Goal: Task Accomplishment & Management: Complete application form

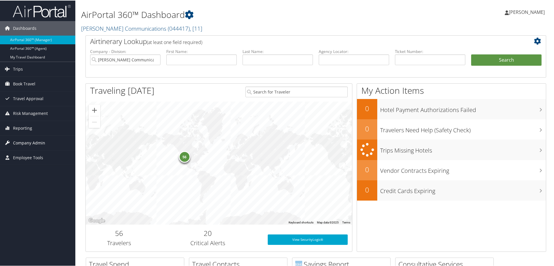
click at [24, 144] on span "Company Admin" at bounding box center [29, 142] width 32 height 14
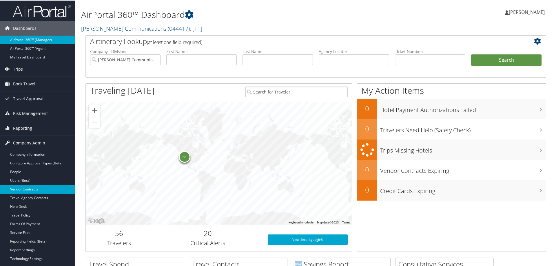
click at [25, 187] on link "Vendor Contracts" at bounding box center [37, 189] width 75 height 9
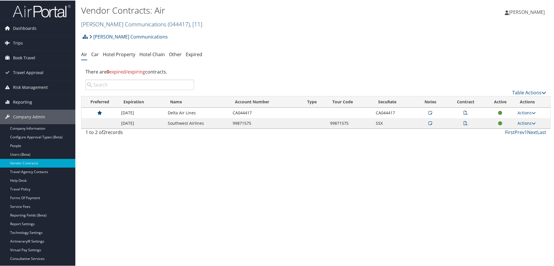
click at [119, 23] on link "[PERSON_NAME] Communications ( 044417 ) , [ 11 ]" at bounding box center [141, 24] width 121 height 8
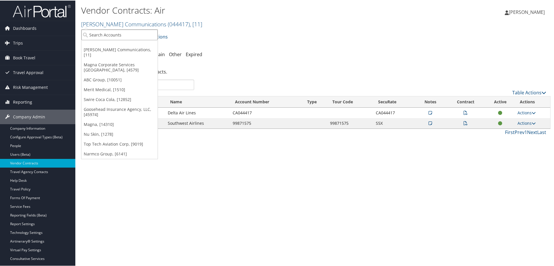
click at [111, 36] on input "search" at bounding box center [119, 34] width 76 height 11
type input "ghsp"
click at [109, 45] on div "GHSP (1605), [9247]" at bounding box center [119, 44] width 83 height 5
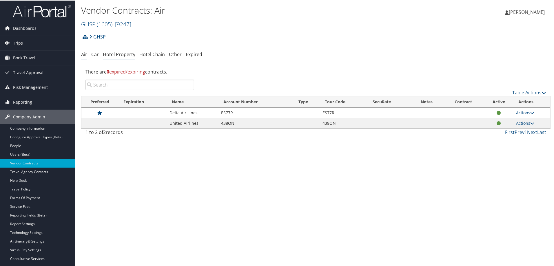
click at [118, 54] on link "Hotel Property" at bounding box center [119, 54] width 32 height 6
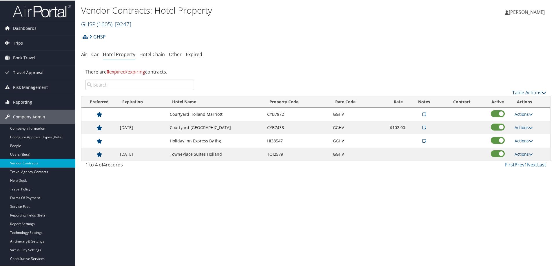
click at [524, 92] on link "Table Actions" at bounding box center [529, 92] width 34 height 6
click at [499, 101] on link "Add New Contract" at bounding box center [510, 101] width 76 height 10
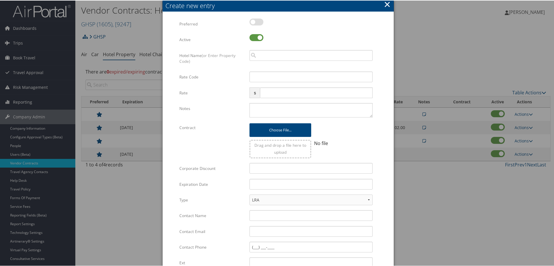
click at [260, 23] on label at bounding box center [256, 21] width 14 height 7
click at [256, 23] on input "checkbox" at bounding box center [254, 23] width 4 height 4
checkbox input "true"
click at [273, 55] on input "search" at bounding box center [310, 55] width 123 height 11
drag, startPoint x: 276, startPoint y: 54, endPoint x: 243, endPoint y: 55, distance: 33.0
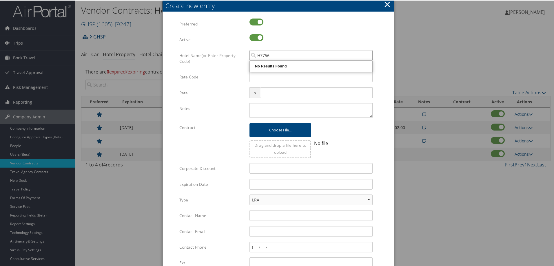
click at [243, 55] on div "Hotel Name (or Enter Property Code) H7756 Multiple values The selected items co…" at bounding box center [278, 61] width 198 height 22
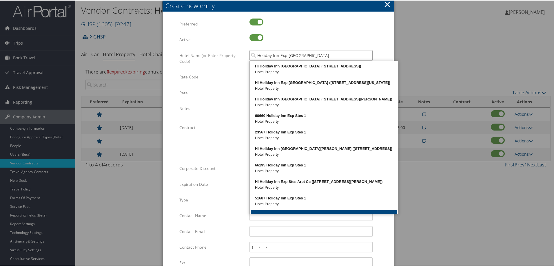
type input "Holiday Inn Exp Ste Grand"
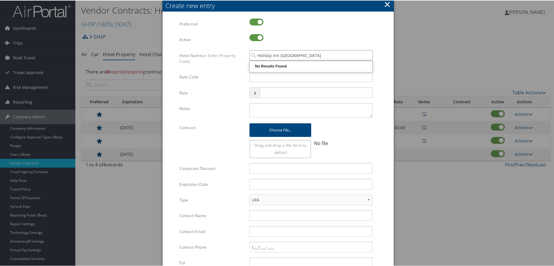
drag, startPoint x: 299, startPoint y: 56, endPoint x: 286, endPoint y: 56, distance: 13.0
click at [286, 56] on input "Holiday Inn Exp Ste Grand" at bounding box center [310, 55] width 123 height 11
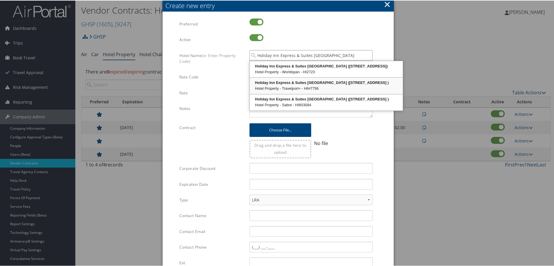
click at [330, 85] on div "Holiday Inn Express & Suites Grand Haven (1744 PATRIOT DRIVE )" at bounding box center [326, 82] width 151 height 6
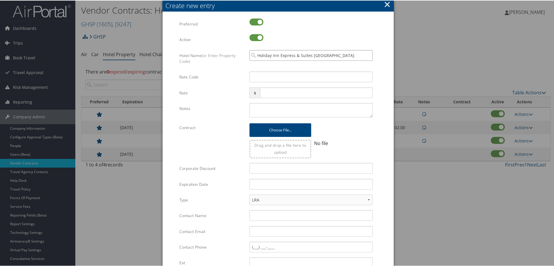
type input "Holiday Inn Express & Suites Grand Haven"
click at [258, 80] on input "Rate Code" at bounding box center [310, 76] width 123 height 11
type input "GHSP"
click at [265, 232] on input "Contact Email" at bounding box center [310, 231] width 123 height 11
paste input "Denise.kane@sapphirehotels.net"
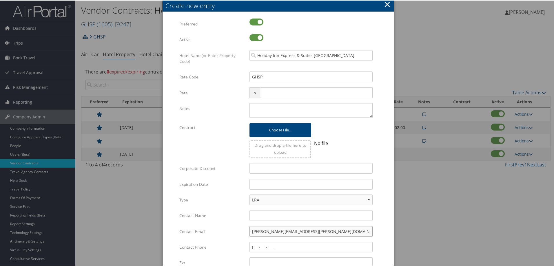
type input "Denise.kane@sapphirehotels.net"
click at [260, 185] on input "text" at bounding box center [310, 183] width 123 height 11
click at [259, 171] on input "Corporate Discount" at bounding box center [310, 168] width 123 height 11
click at [267, 202] on select "LRA NLRA" at bounding box center [310, 199] width 123 height 11
select select "NLRA"
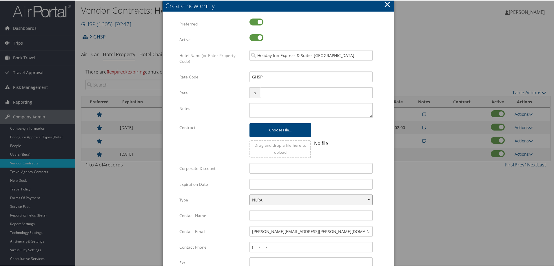
click at [249, 194] on select "LRA NLRA" at bounding box center [310, 199] width 123 height 11
click at [256, 217] on input "Contact Name" at bounding box center [310, 215] width 123 height 11
type input "Denise Kane"
click at [353, 135] on div at bounding box center [341, 130] width 61 height 14
click at [284, 128] on input "file" at bounding box center [279, 127] width 61 height 8
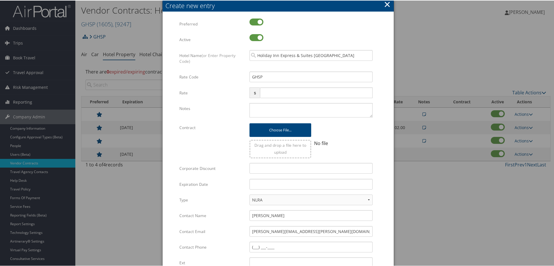
type input "C:\fakepath\GHSP HI Exp Stes Grand Haven Muskegon.pdf"
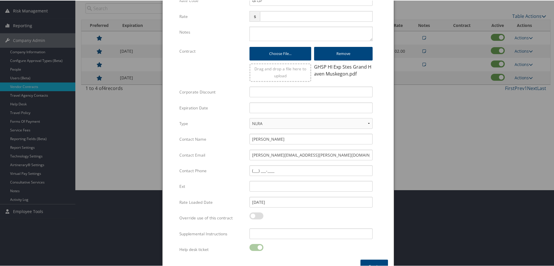
scroll to position [89, 0]
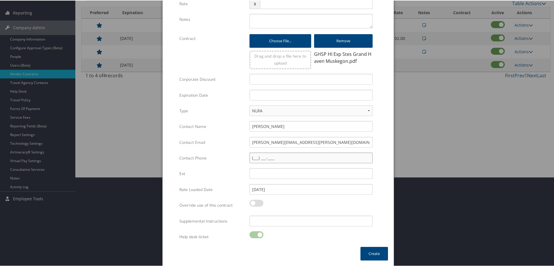
click at [262, 157] on input "Contact Phone" at bounding box center [310, 157] width 123 height 11
type input "(231) 329-5378"
click at [373, 256] on button "Create" at bounding box center [374, 254] width 28 height 14
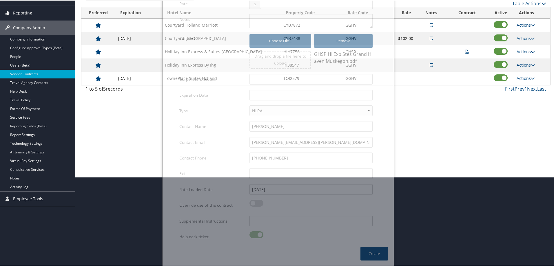
scroll to position [29, 0]
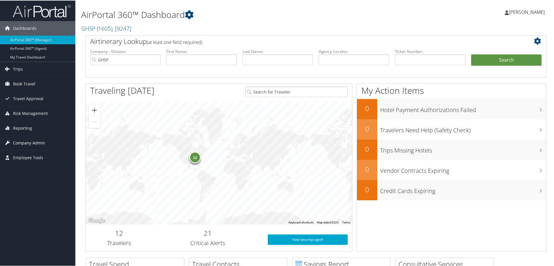
click at [33, 143] on span "Company Admin" at bounding box center [29, 142] width 32 height 14
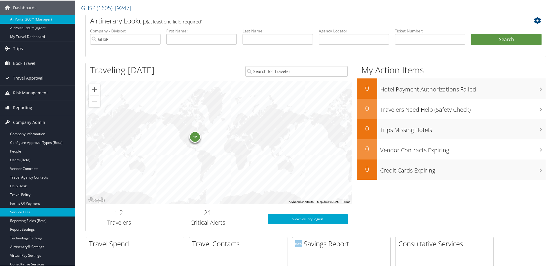
scroll to position [58, 0]
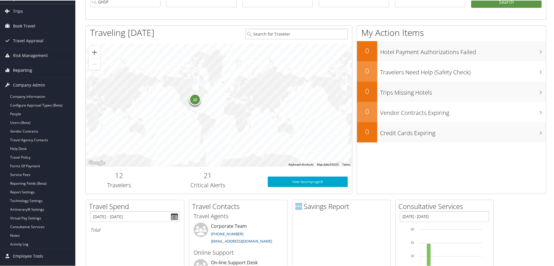
click at [22, 70] on span "Reporting" at bounding box center [22, 70] width 19 height 14
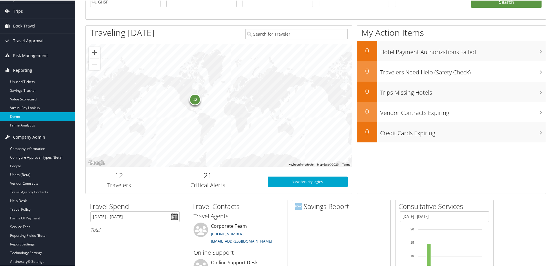
click at [22, 116] on link "Domo" at bounding box center [37, 116] width 75 height 9
